Goal: Information Seeking & Learning: Learn about a topic

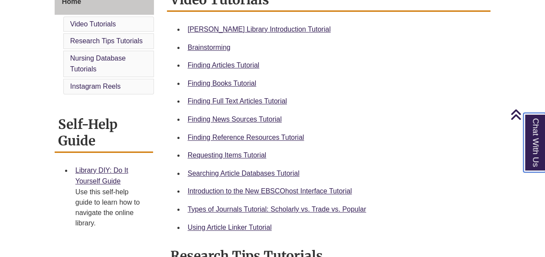
scroll to position [252, 0]
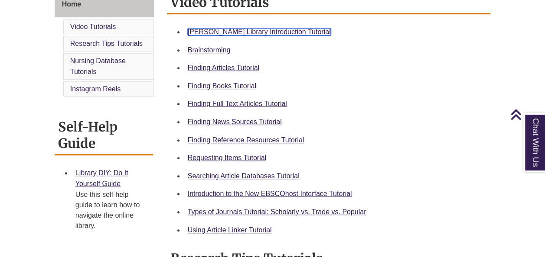
click at [218, 31] on link "[PERSON_NAME] Library Introduction Tutorial" at bounding box center [259, 31] width 143 height 7
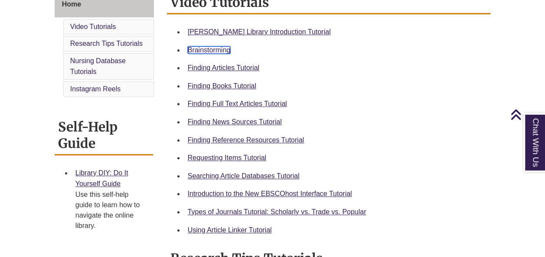
click at [209, 52] on link "Brainstorming" at bounding box center [209, 49] width 43 height 7
click at [218, 65] on link "Finding Articles Tutorial" at bounding box center [224, 67] width 72 height 7
click at [236, 88] on link "Finding Books Tutorial" at bounding box center [222, 85] width 68 height 7
click at [231, 107] on link "Finding Full Text Articles Tutorial" at bounding box center [237, 103] width 99 height 7
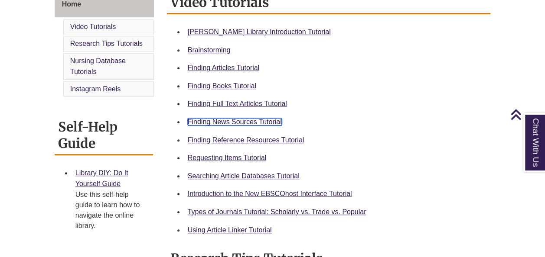
click at [232, 124] on link "Finding News Sources Tutorial" at bounding box center [235, 121] width 94 height 7
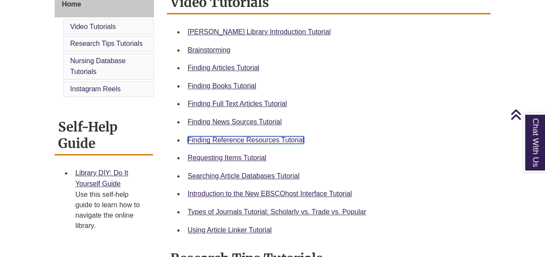
click at [244, 140] on link "Finding Reference Resources Tutorial" at bounding box center [246, 140] width 117 height 7
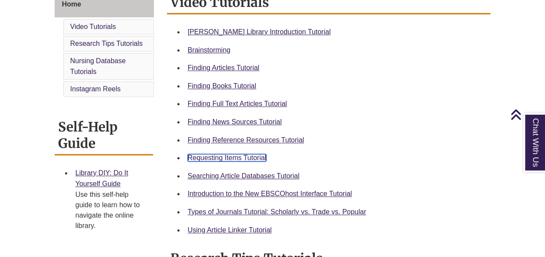
click at [228, 161] on link "Requesting Items Tutorial" at bounding box center [227, 157] width 78 height 7
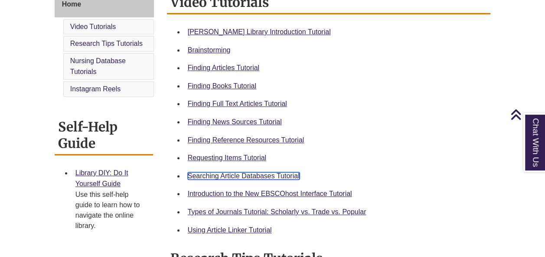
click at [232, 175] on link "Searching Article Databases Tutorial" at bounding box center [244, 175] width 112 height 7
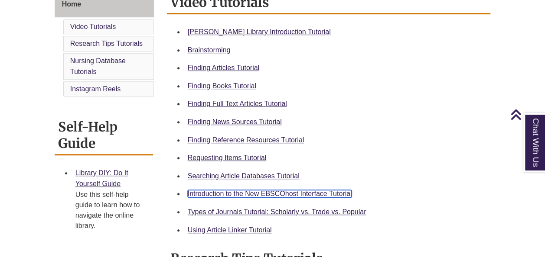
click at [238, 195] on link "Introduction to the New EBSCOhost Interface Tutorial" at bounding box center [270, 193] width 164 height 7
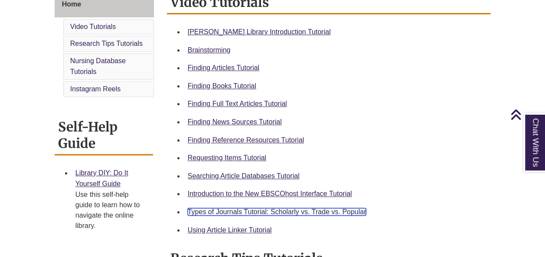
click at [244, 210] on link "Types of Journals Tutorial: Scholarly vs. Trade vs. Popular" at bounding box center [277, 211] width 179 height 7
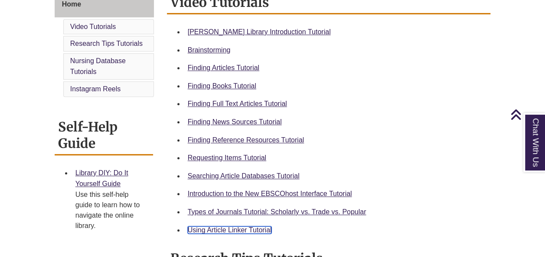
click at [250, 230] on link "Using Article Linker Tutorial" at bounding box center [230, 230] width 84 height 7
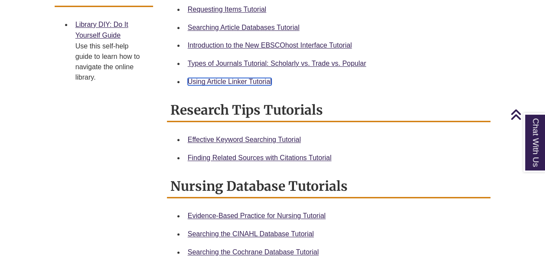
scroll to position [400, 0]
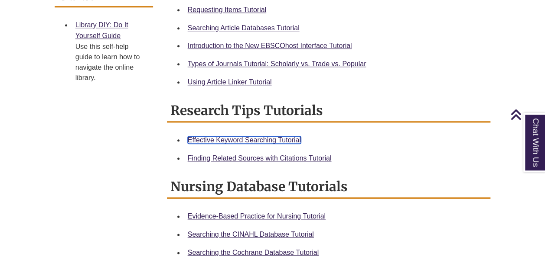
click at [270, 138] on link "Effective Keyword Searching Tutorial" at bounding box center [244, 140] width 113 height 7
click at [269, 162] on div "Finding Related Sources with Citations Tutorial" at bounding box center [336, 158] width 296 height 11
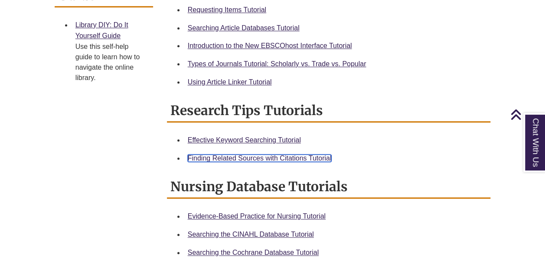
click at [266, 157] on link "Finding Related Sources with Citations Tutorial" at bounding box center [260, 158] width 144 height 7
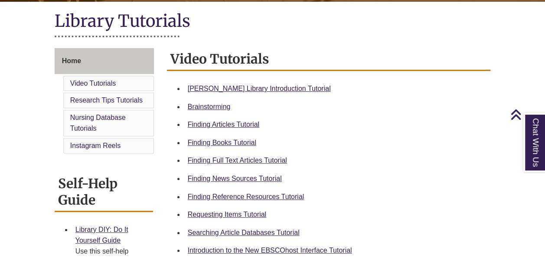
scroll to position [0, 0]
